Goal: Information Seeking & Learning: Learn about a topic

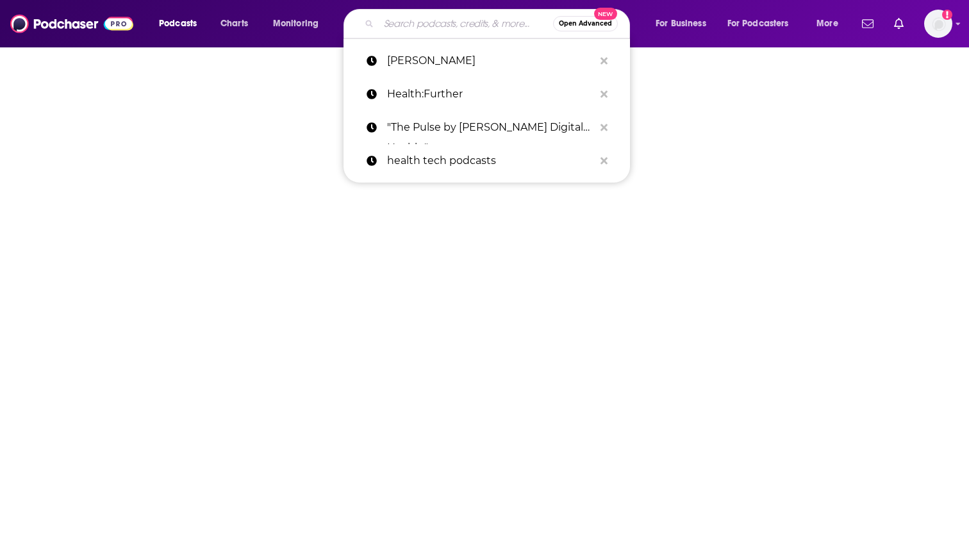
click at [417, 31] on input "Search podcasts, credits, & more..." at bounding box center [466, 23] width 174 height 21
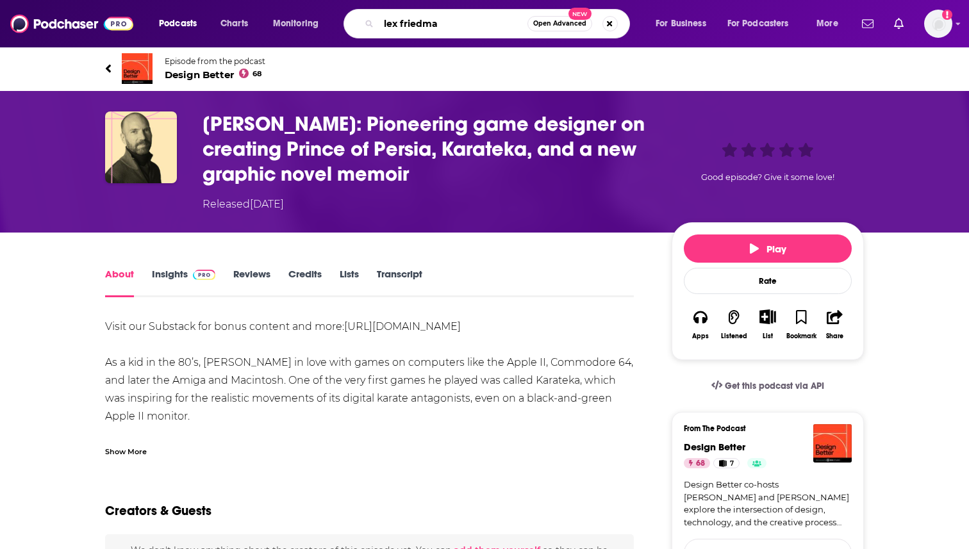
type input "[PERSON_NAME]"
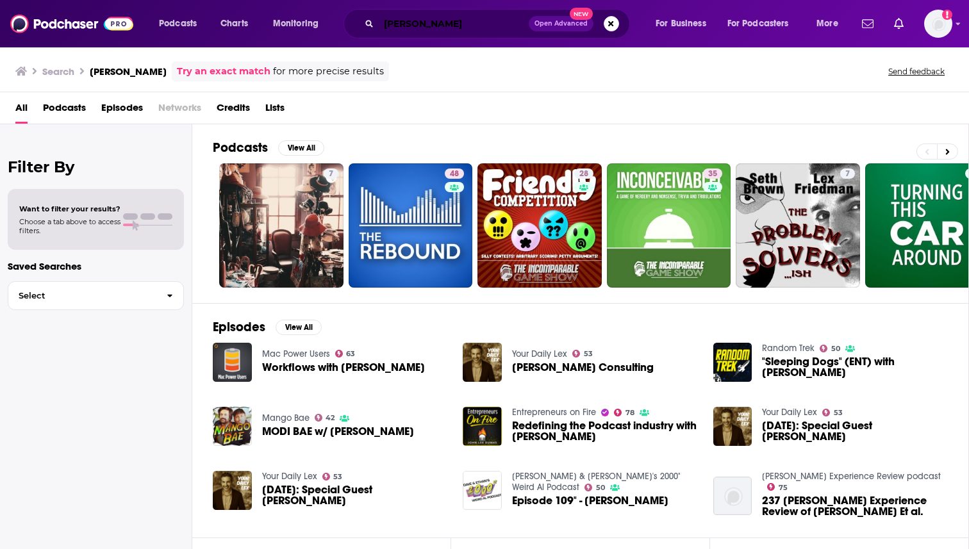
click at [451, 29] on input "[PERSON_NAME]" at bounding box center [454, 23] width 150 height 21
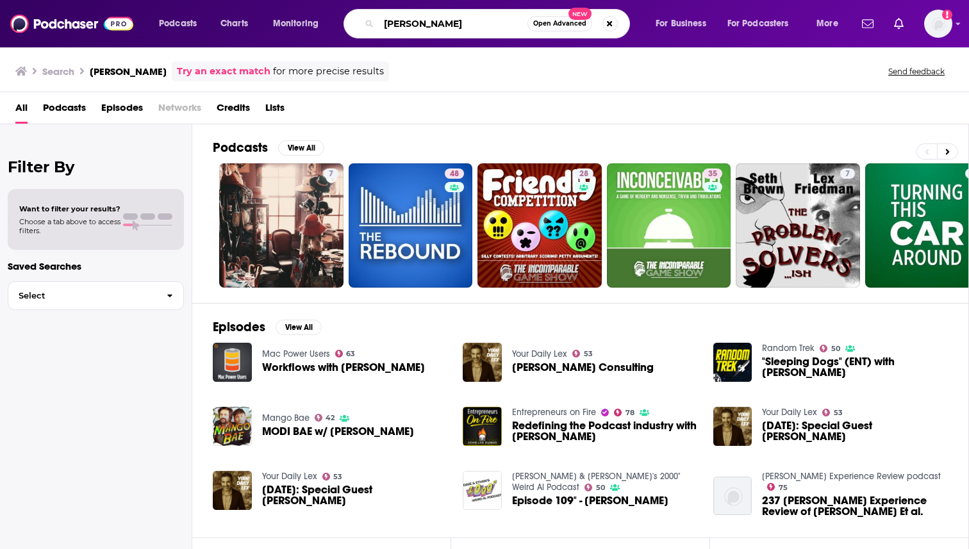
drag, startPoint x: 447, startPoint y: 24, endPoint x: 400, endPoint y: 21, distance: 46.2
click at [400, 21] on input "[PERSON_NAME]" at bounding box center [453, 23] width 149 height 21
drag, startPoint x: 473, startPoint y: 25, endPoint x: 372, endPoint y: 24, distance: 101.2
click at [372, 24] on div "lex Open Advanced New" at bounding box center [486, 23] width 286 height 29
paste input "[PERSON_NAME]"
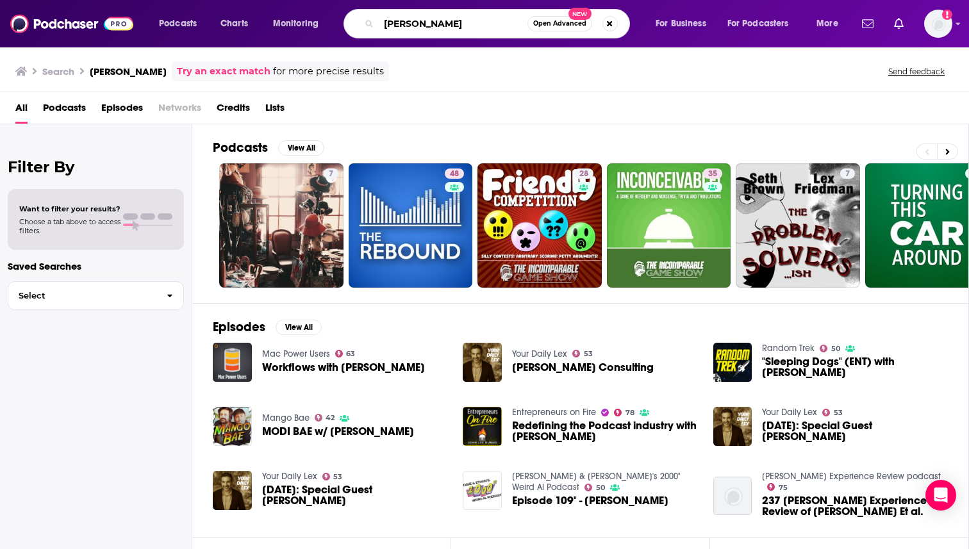
type input "[PERSON_NAME]"
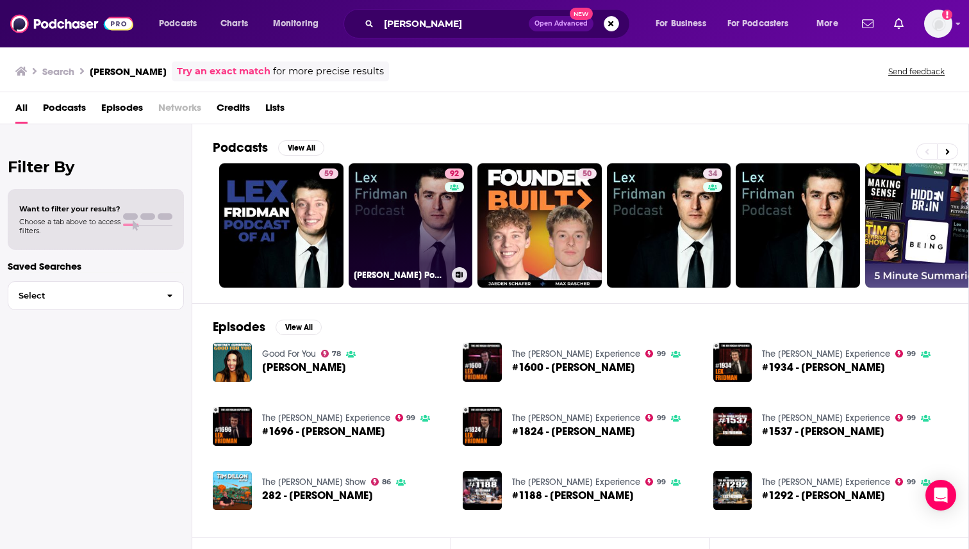
click at [413, 231] on link "92 [PERSON_NAME] Podcast" at bounding box center [411, 225] width 124 height 124
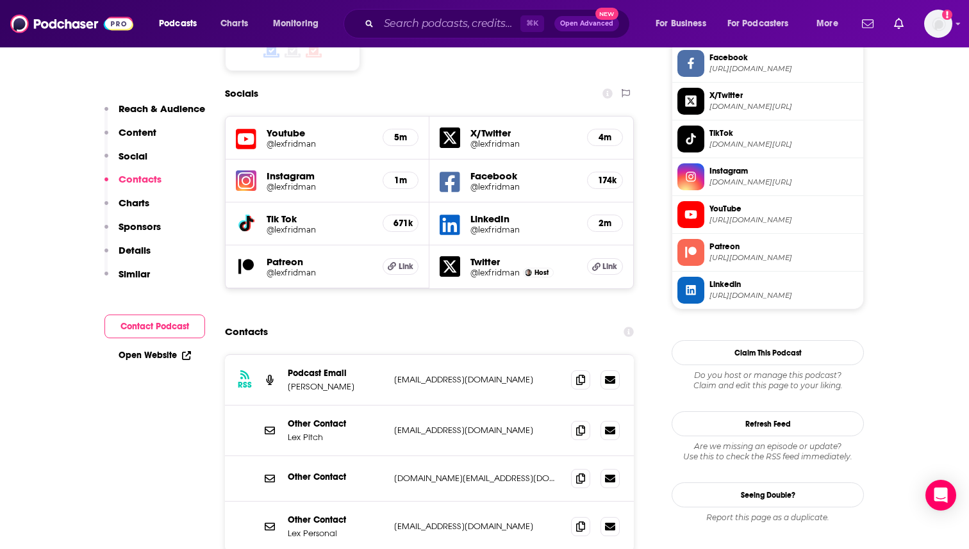
scroll to position [1153, 0]
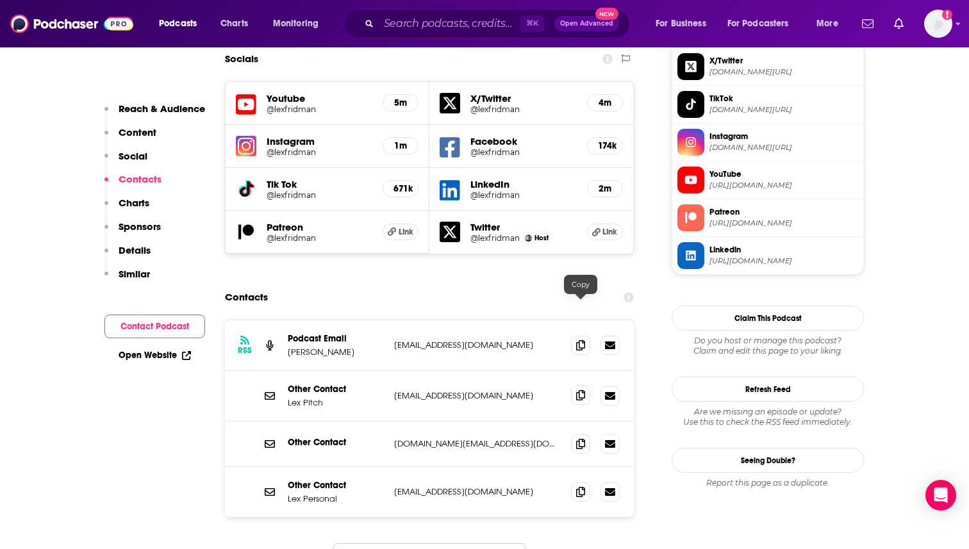
click at [581, 386] on span at bounding box center [580, 395] width 19 height 19
click at [585, 335] on span at bounding box center [580, 344] width 19 height 19
